Goal: Communication & Community: Answer question/provide support

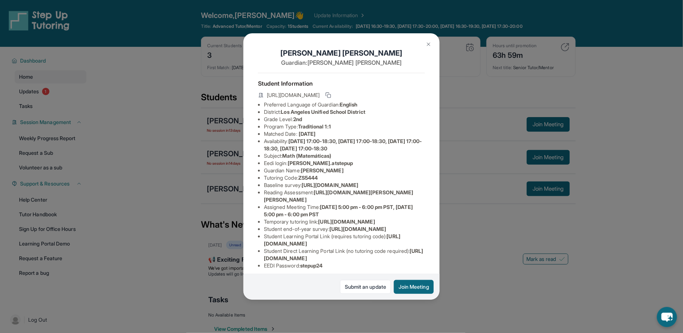
click at [429, 43] on img at bounding box center [429, 44] width 6 height 6
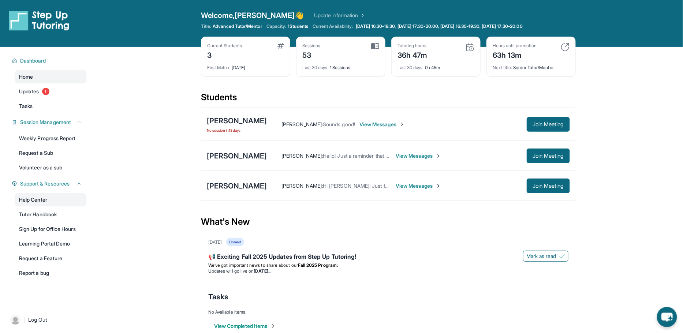
click at [37, 196] on link "Help Center" at bounding box center [51, 199] width 72 height 13
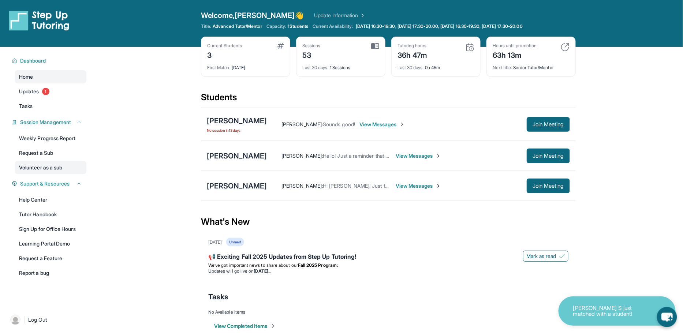
click at [59, 162] on link "Volunteer as a sub" at bounding box center [51, 167] width 72 height 13
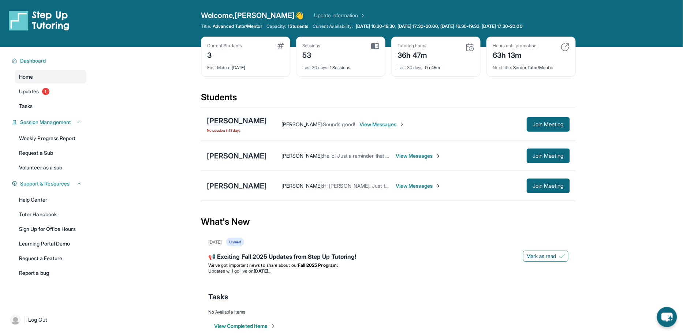
click at [242, 120] on div "[PERSON_NAME]" at bounding box center [237, 121] width 60 height 10
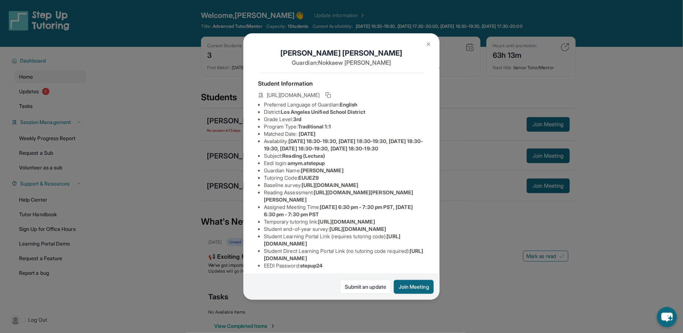
click at [422, 43] on button at bounding box center [428, 44] width 15 height 15
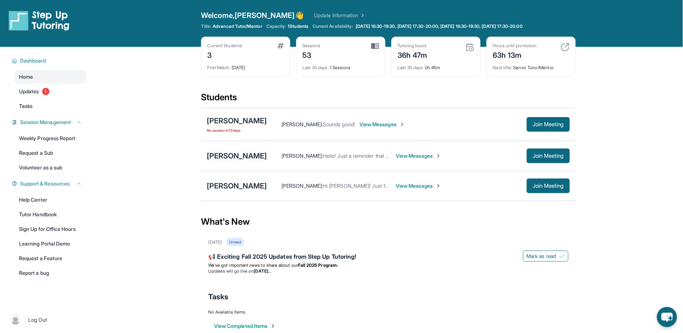
click at [220, 153] on div "[PERSON_NAME]" at bounding box center [237, 156] width 60 height 10
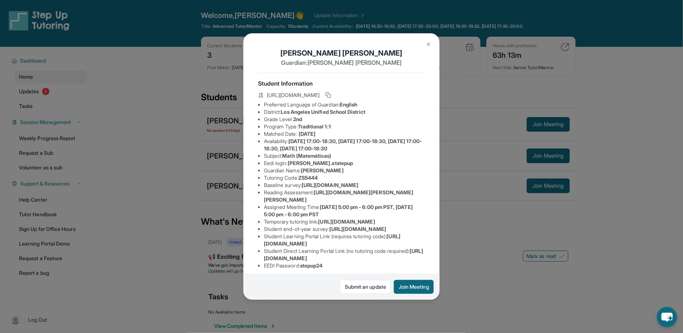
click at [425, 44] on button at bounding box center [428, 44] width 15 height 15
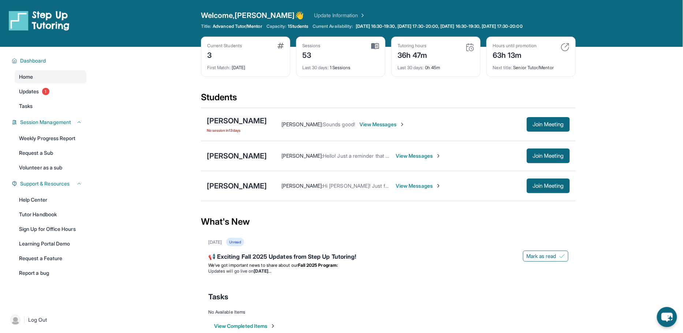
click at [225, 118] on div "[PERSON_NAME]" at bounding box center [237, 121] width 60 height 10
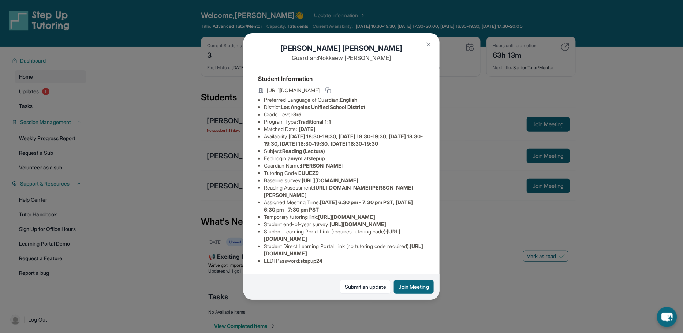
scroll to position [30, 0]
click at [302, 177] on span "https://airtable.com/apprlfn8WjpjBUn2G/shrK0QR6AaNyG5psY?prefill_Type%20of%20Fo…" at bounding box center [330, 180] width 57 height 6
click at [427, 46] on img at bounding box center [429, 44] width 6 height 6
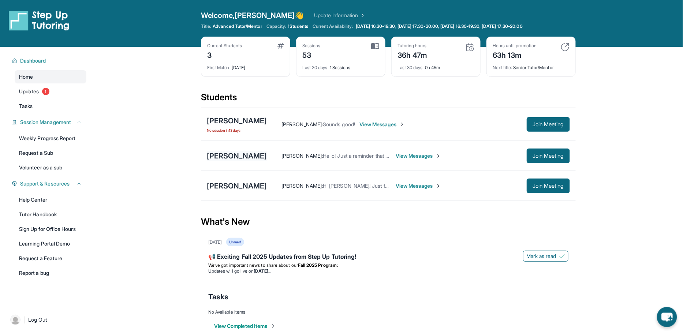
click at [213, 154] on div "[PERSON_NAME]" at bounding box center [237, 156] width 60 height 10
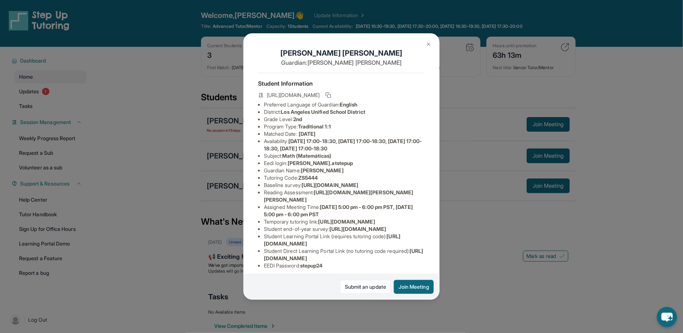
click at [302, 188] on span "[URL][DOMAIN_NAME]" at bounding box center [330, 185] width 57 height 6
drag, startPoint x: 264, startPoint y: 193, endPoint x: 342, endPoint y: 196, distance: 77.6
click at [342, 188] on span "[URL][DOMAIN_NAME]" at bounding box center [330, 185] width 57 height 6
click at [322, 188] on span "[URL][DOMAIN_NAME]" at bounding box center [330, 185] width 57 height 6
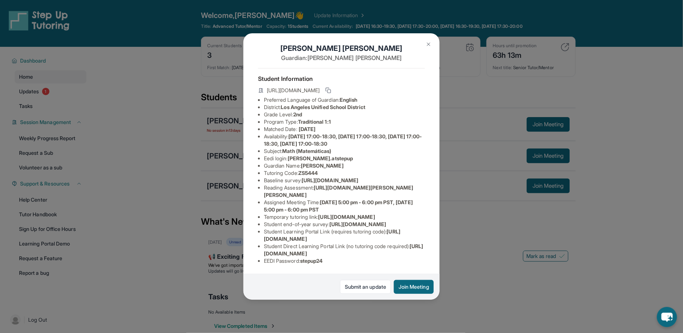
scroll to position [0, 0]
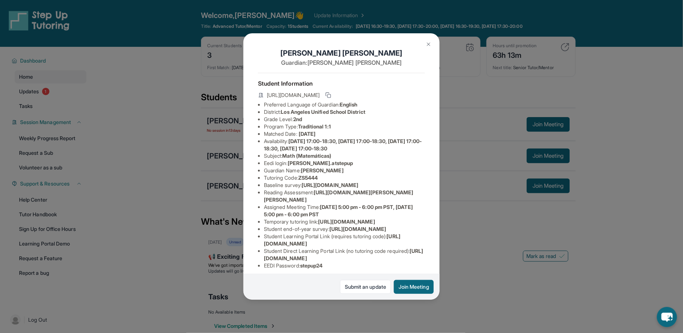
click at [427, 45] on img at bounding box center [429, 44] width 6 height 6
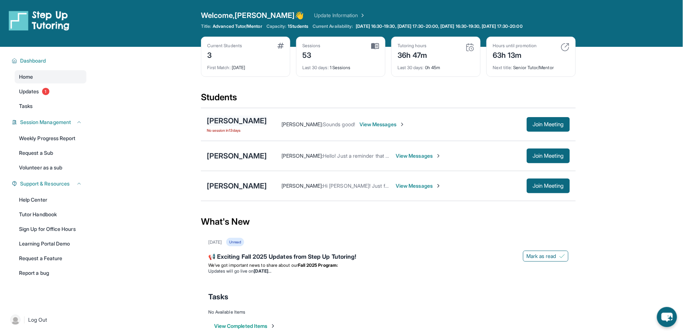
click at [212, 124] on div "[PERSON_NAME]" at bounding box center [237, 121] width 60 height 10
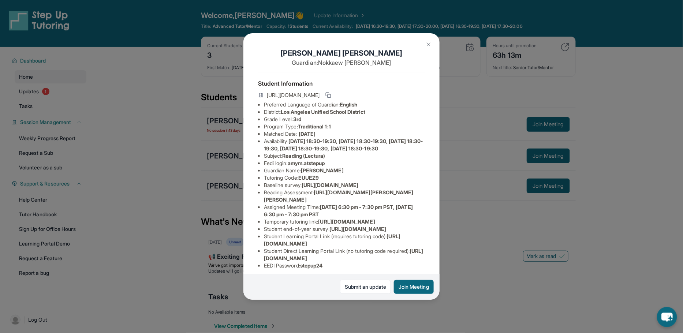
click at [426, 41] on button at bounding box center [428, 44] width 15 height 15
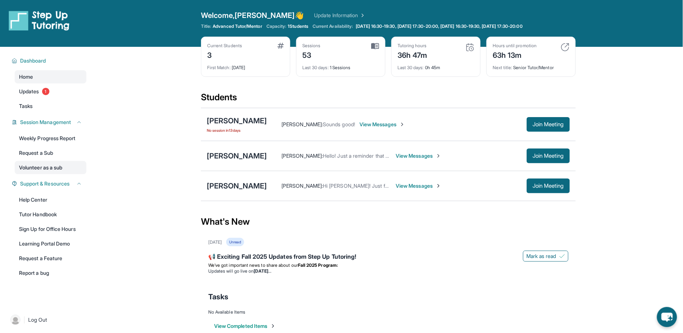
click at [53, 164] on link "Volunteer as a sub" at bounding box center [51, 167] width 72 height 13
click at [218, 117] on div "[PERSON_NAME]" at bounding box center [237, 121] width 60 height 10
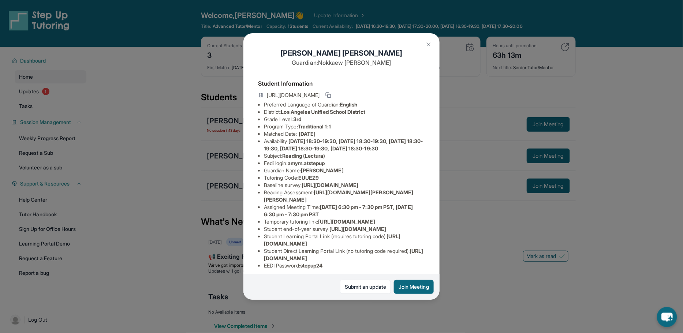
click at [432, 42] on button at bounding box center [428, 44] width 15 height 15
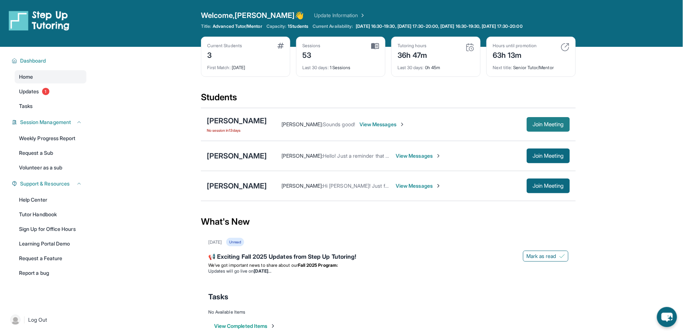
click at [546, 126] on span "Join Meeting" at bounding box center [547, 124] width 31 height 4
